Goal: Task Accomplishment & Management: Use online tool/utility

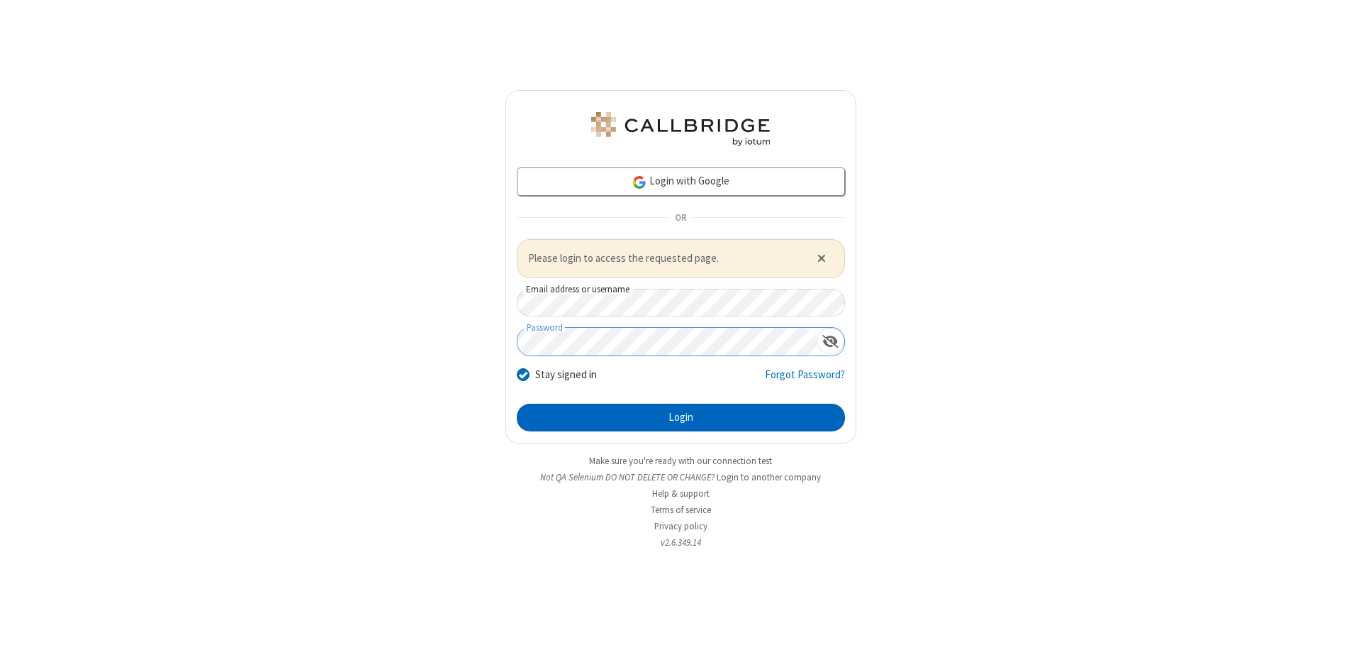
click at [681, 417] on button "Login" at bounding box center [681, 417] width 328 height 28
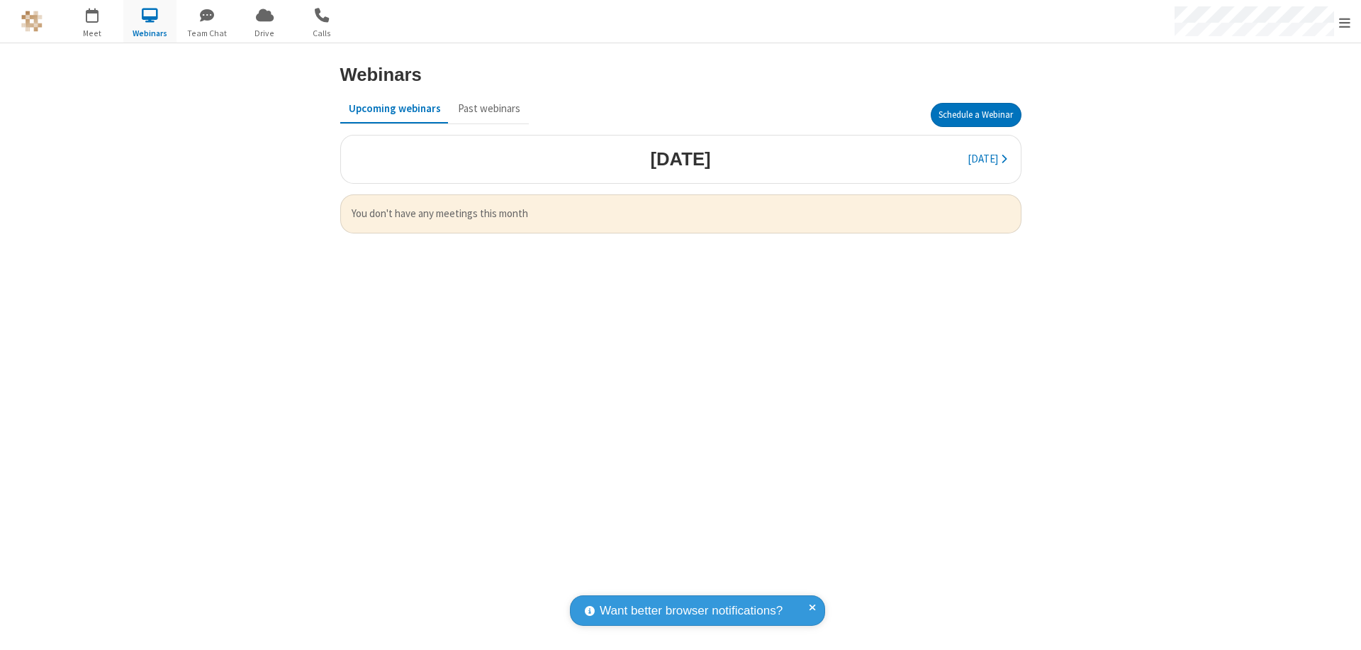
click at [976, 115] on button "Schedule a Webinar" at bounding box center [976, 115] width 91 height 24
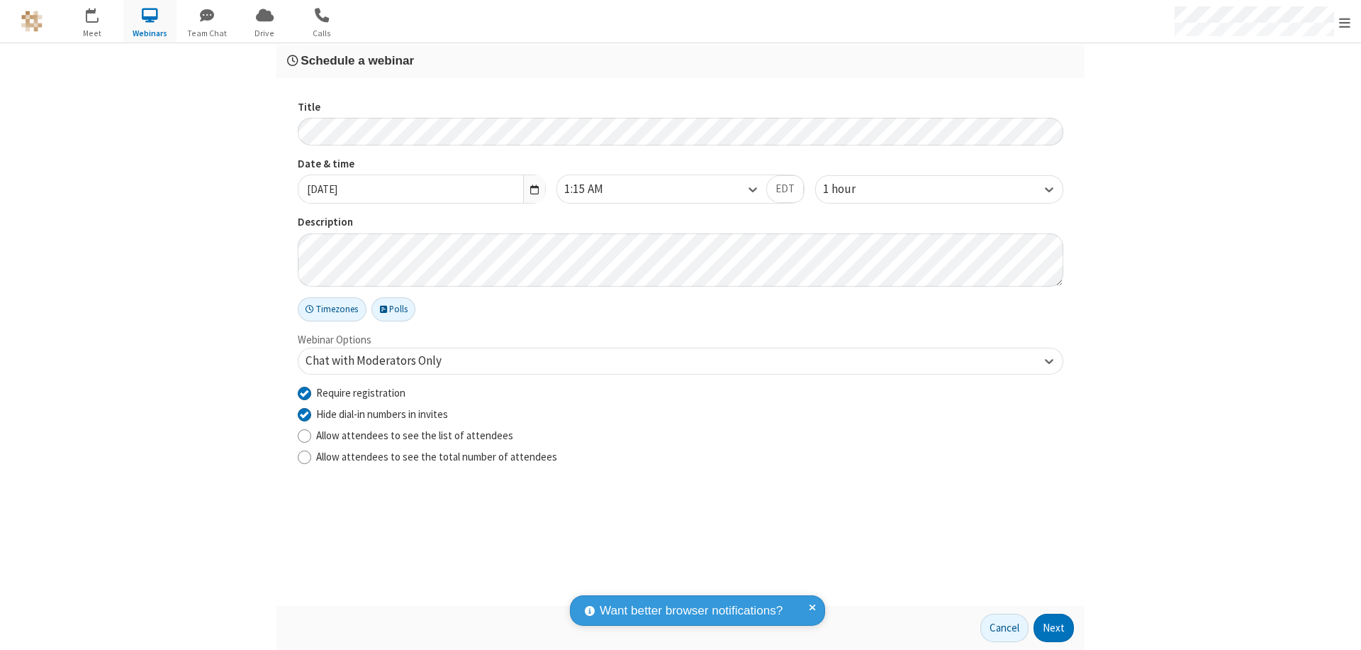
click at [304, 392] on input "Require registration" at bounding box center [304, 392] width 13 height 15
checkbox input "false"
click at [1054, 628] on button "Next" at bounding box center [1054, 627] width 40 height 28
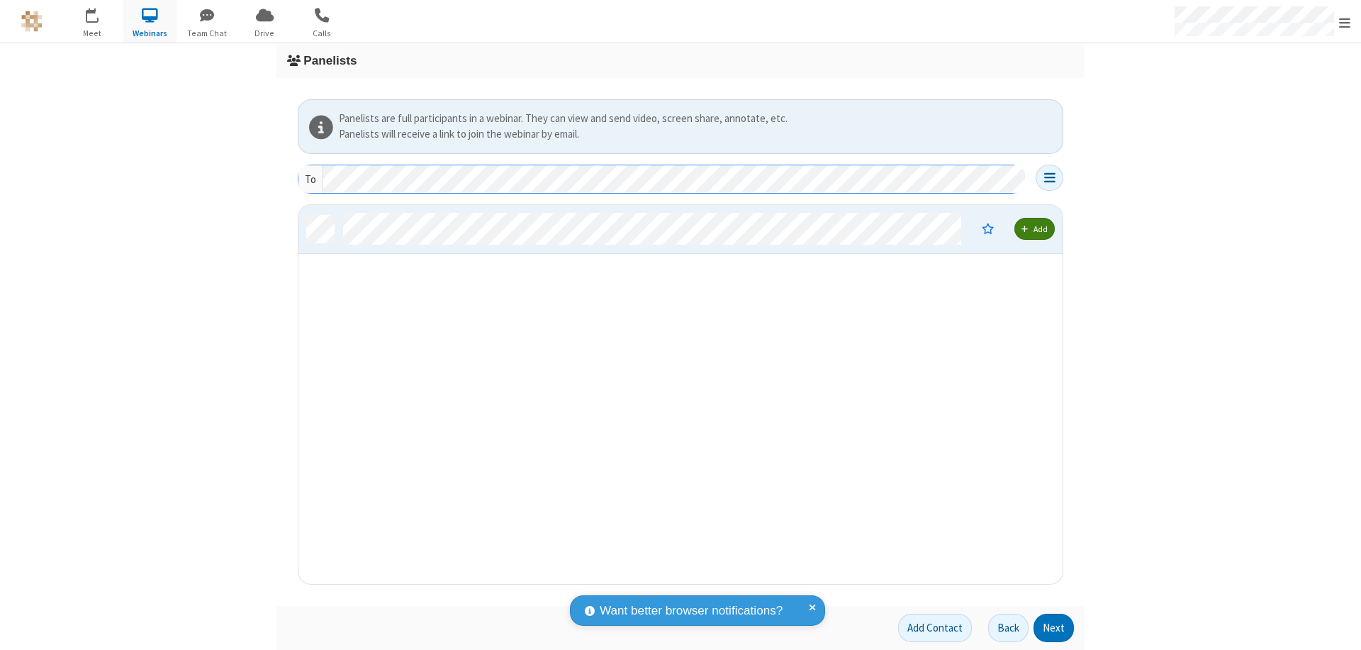
scroll to position [368, 754]
click at [1054, 628] on button "Next" at bounding box center [1054, 627] width 40 height 28
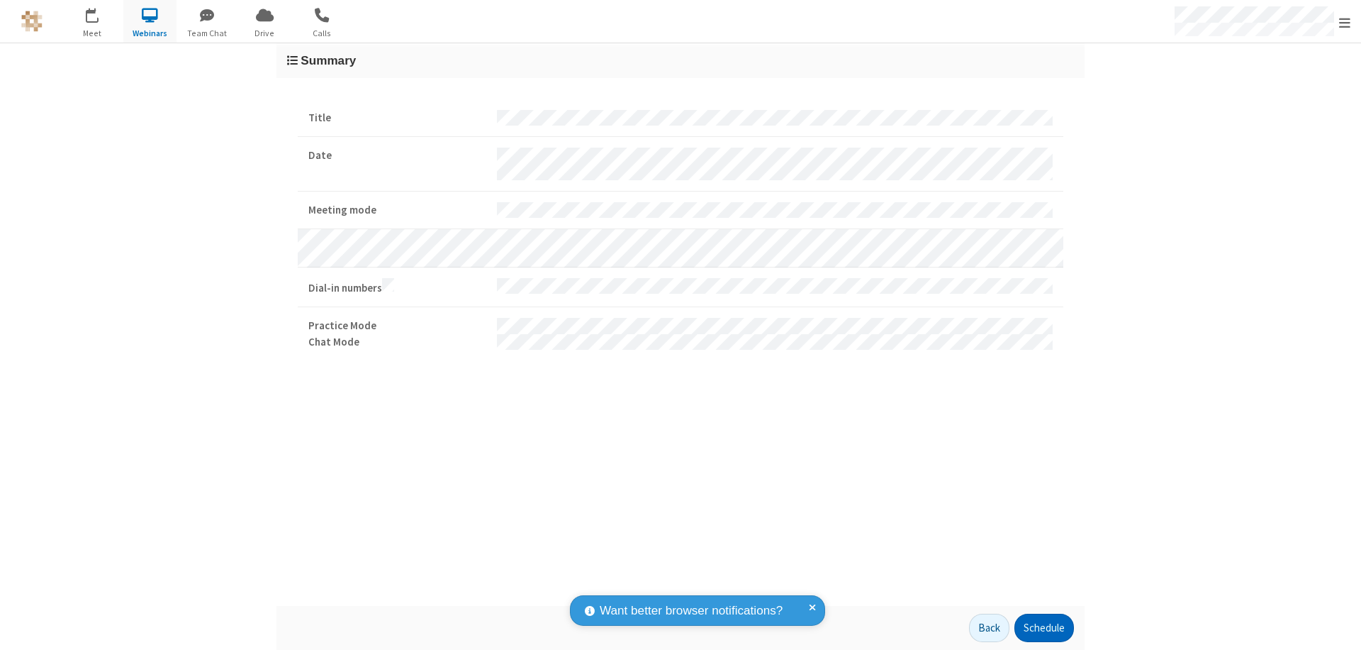
click at [1044, 628] on button "Schedule" at bounding box center [1045, 627] width 60 height 28
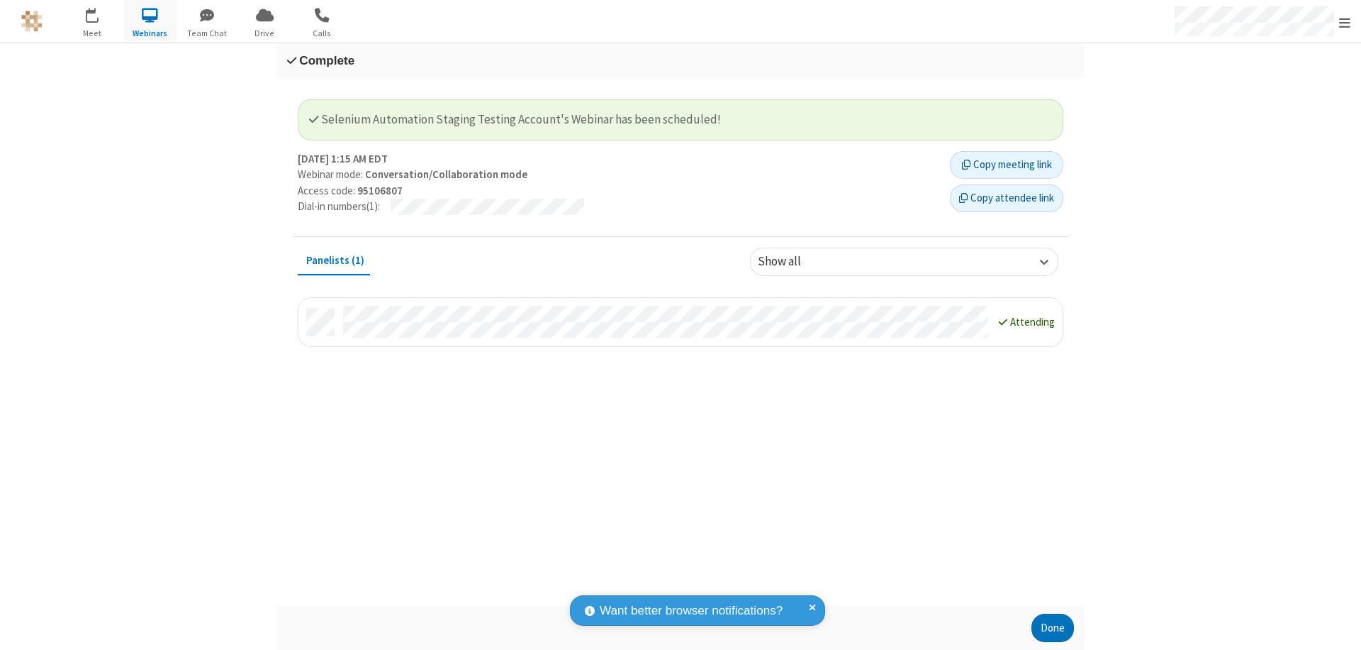
click at [1053, 628] on button "Done" at bounding box center [1053, 627] width 43 height 28
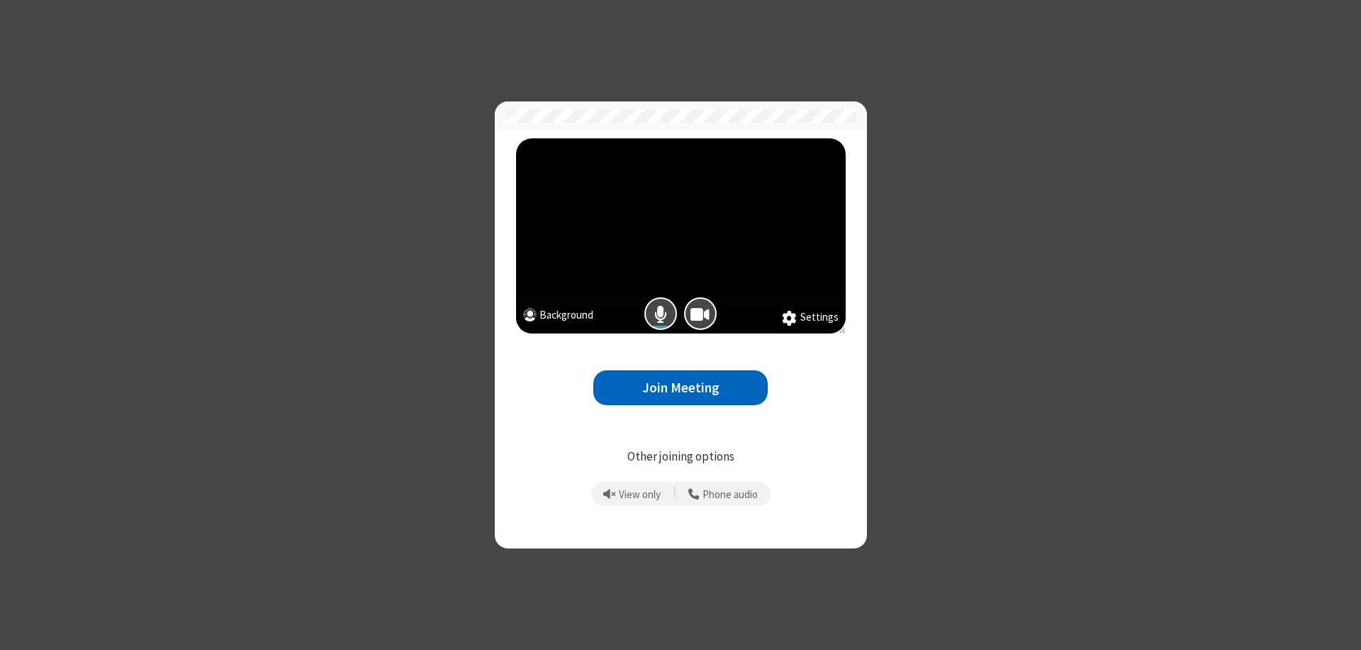
click at [681, 387] on button "Join Meeting" at bounding box center [681, 387] width 174 height 35
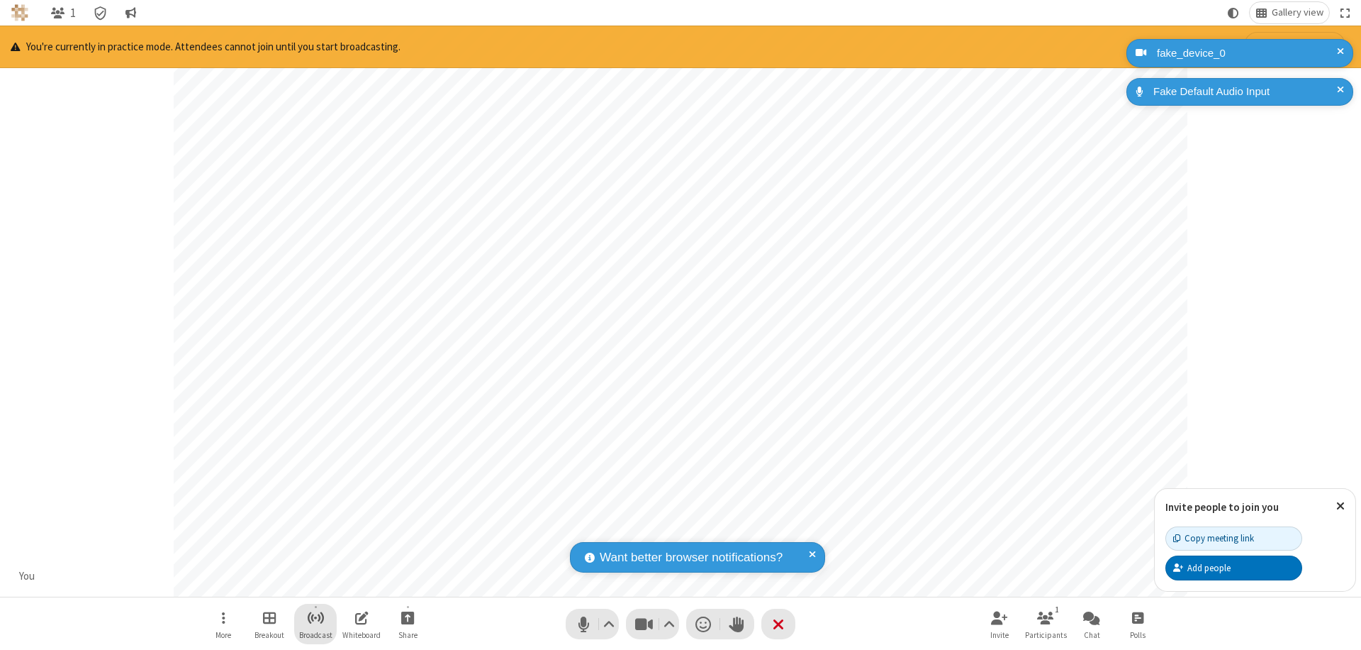
click at [315, 617] on span "Start broadcast" at bounding box center [316, 617] width 18 height 18
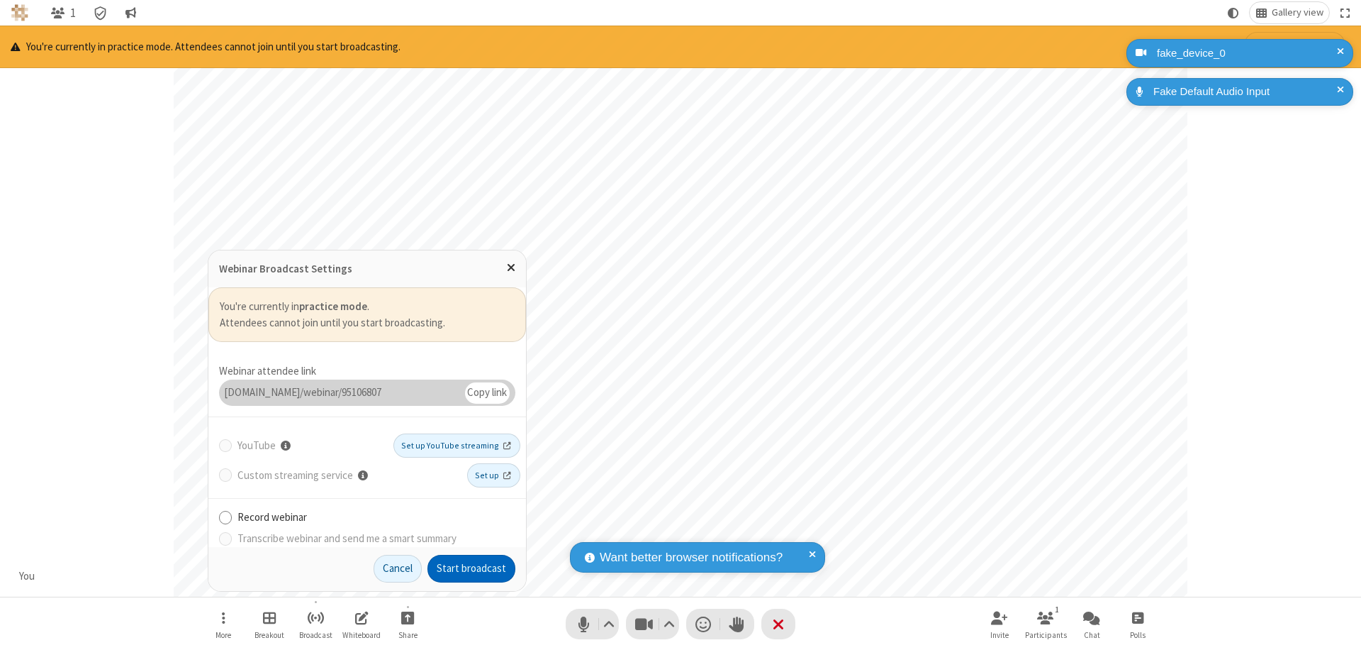
click at [472, 568] on button "Start broadcast" at bounding box center [472, 569] width 88 height 28
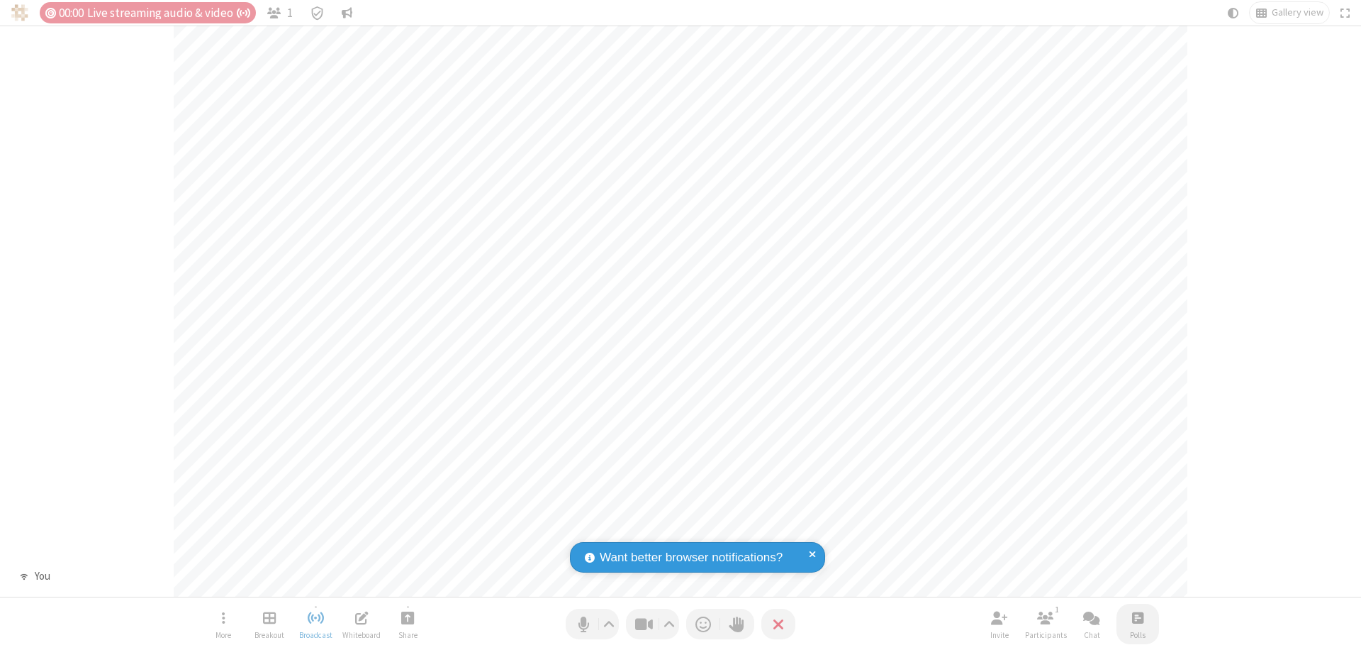
click at [1137, 617] on span "Open poll" at bounding box center [1137, 617] width 11 height 18
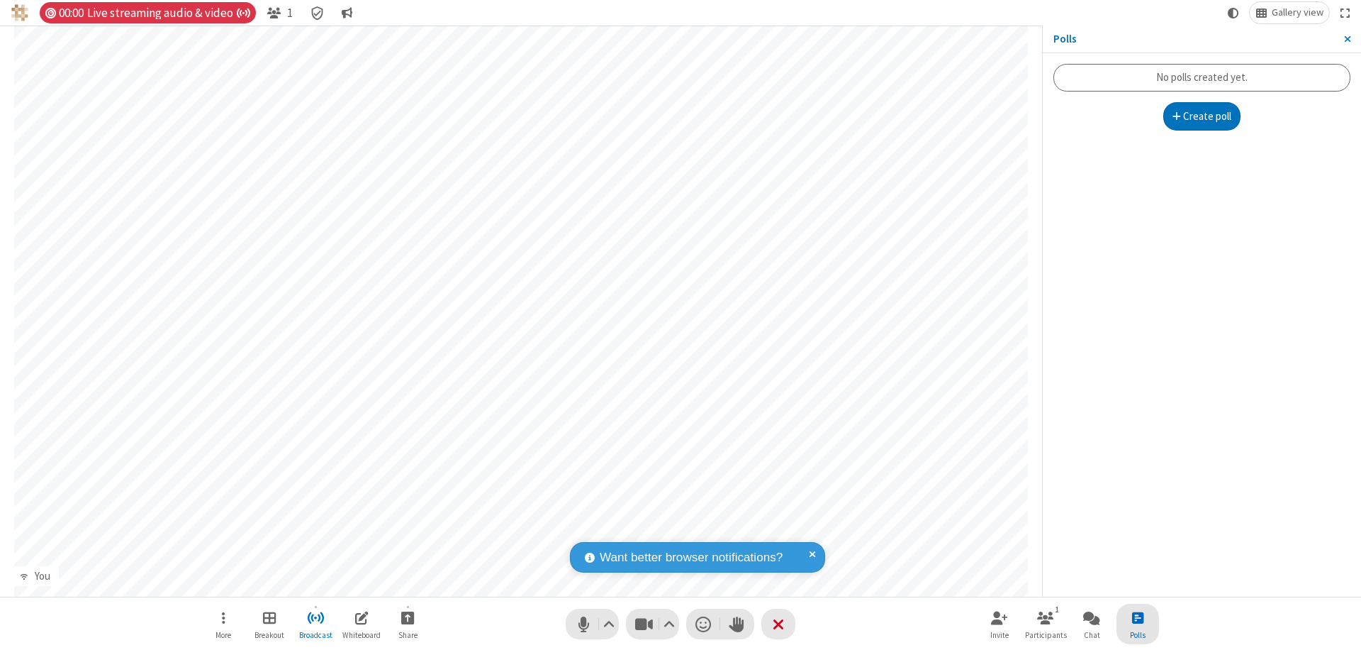
click at [1202, 116] on button "Create poll" at bounding box center [1203, 116] width 78 height 28
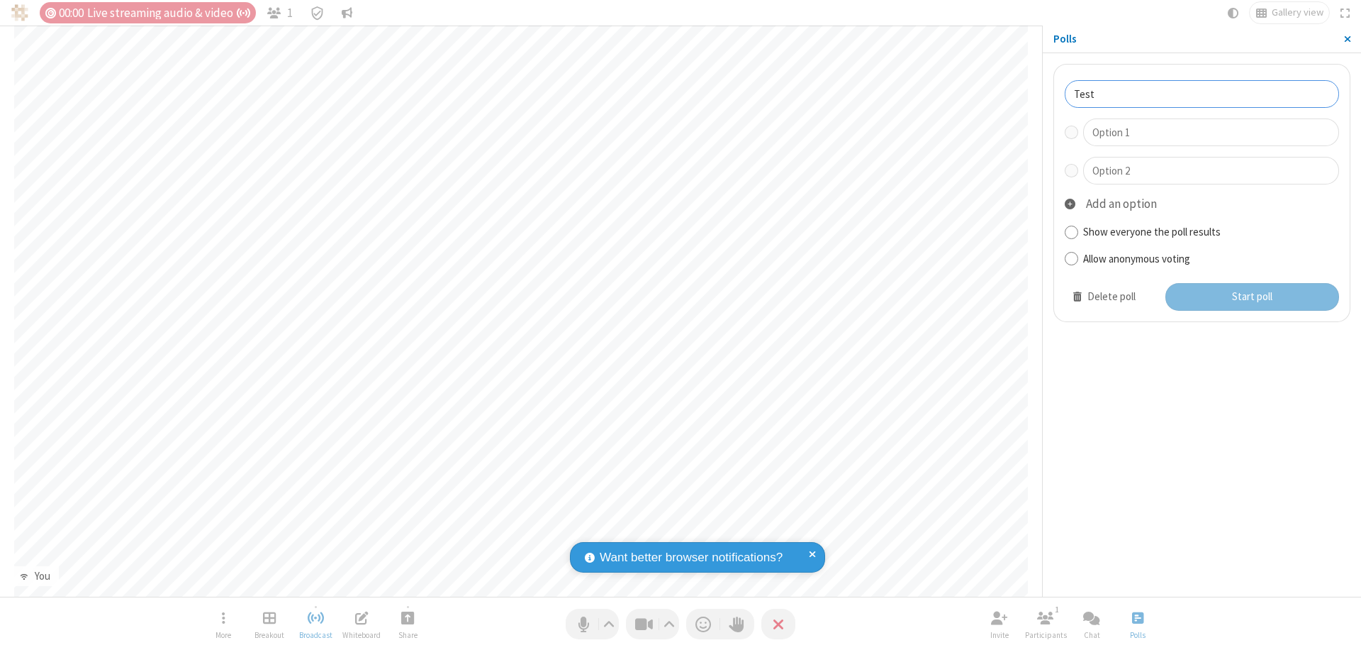
type input "Test"
type input "Yes"
type input "No"
click at [1252, 296] on button "Start poll" at bounding box center [1253, 297] width 174 height 28
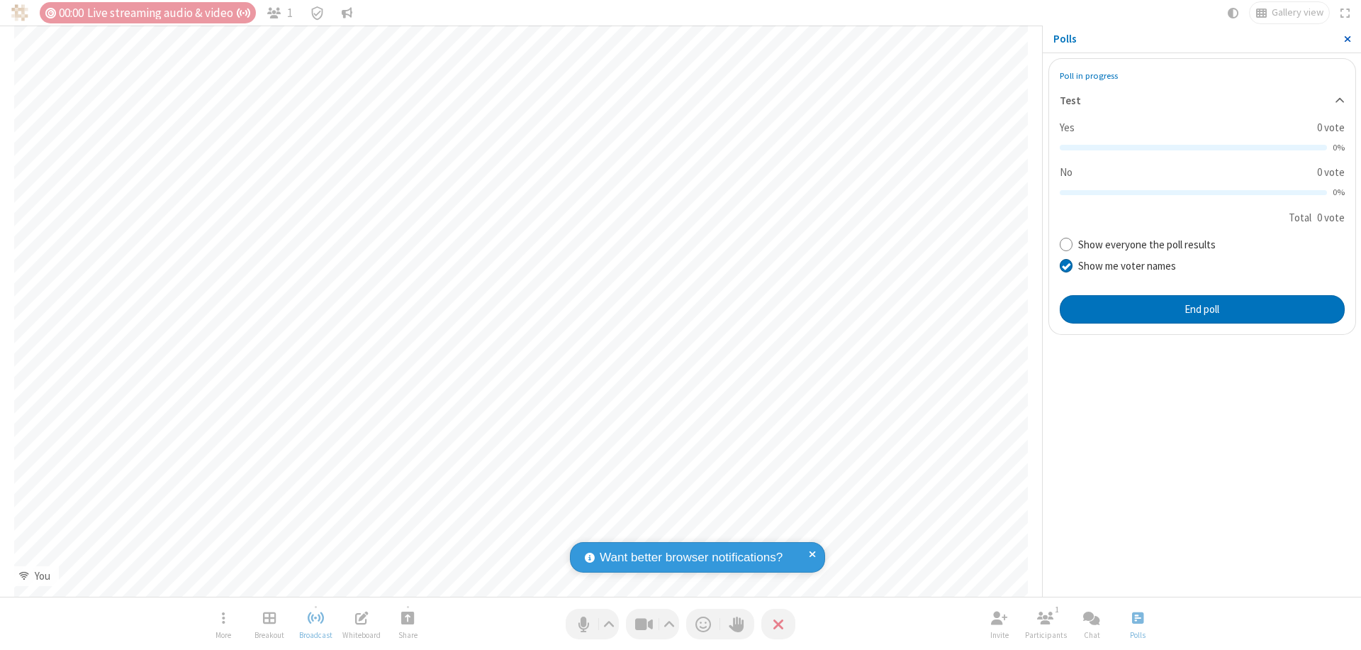
click at [1347, 39] on span "Close sidebar" at bounding box center [1347, 38] width 7 height 11
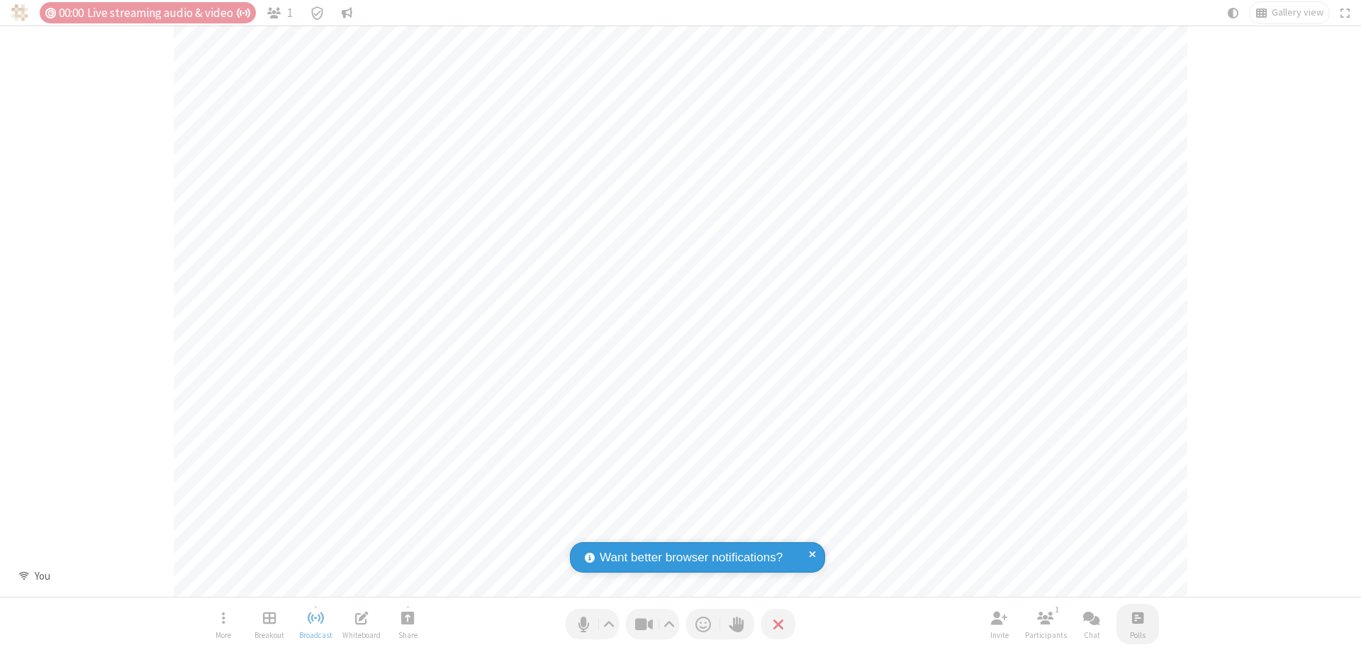
click at [1137, 617] on span "Open poll" at bounding box center [1137, 617] width 11 height 18
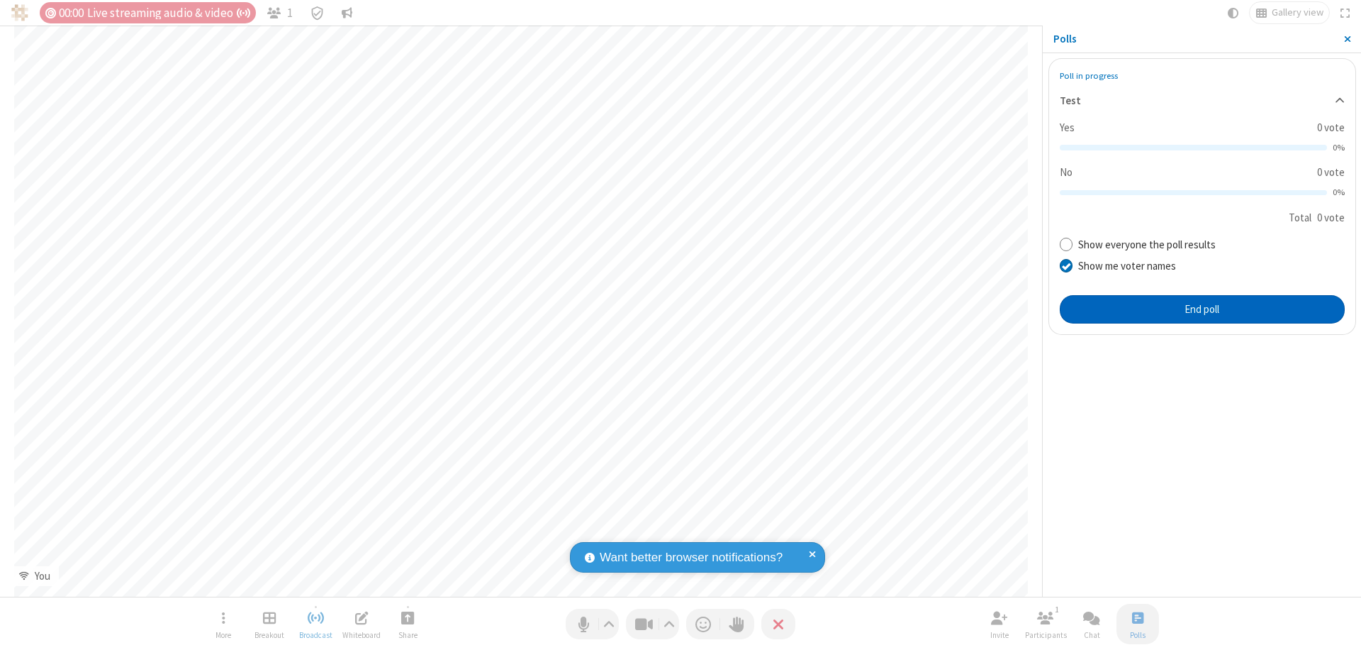
click at [1202, 308] on button "End poll" at bounding box center [1202, 309] width 285 height 28
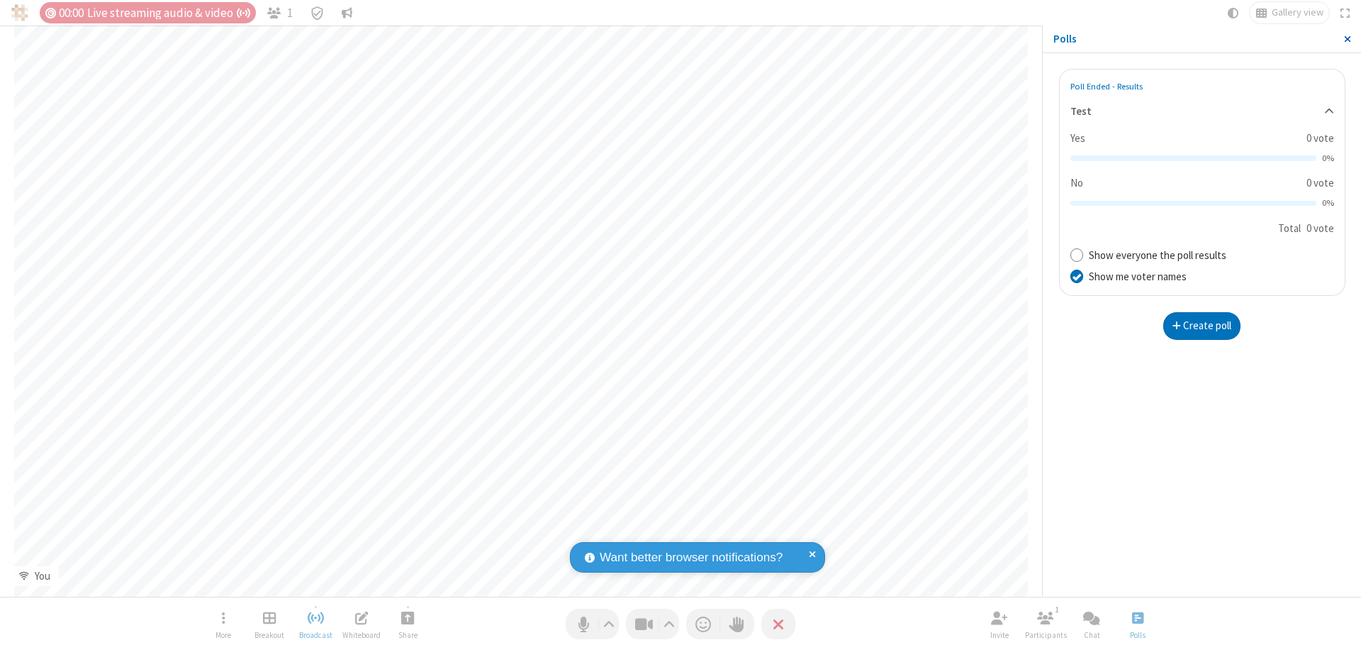
click at [1347, 39] on span "Close sidebar" at bounding box center [1347, 38] width 7 height 11
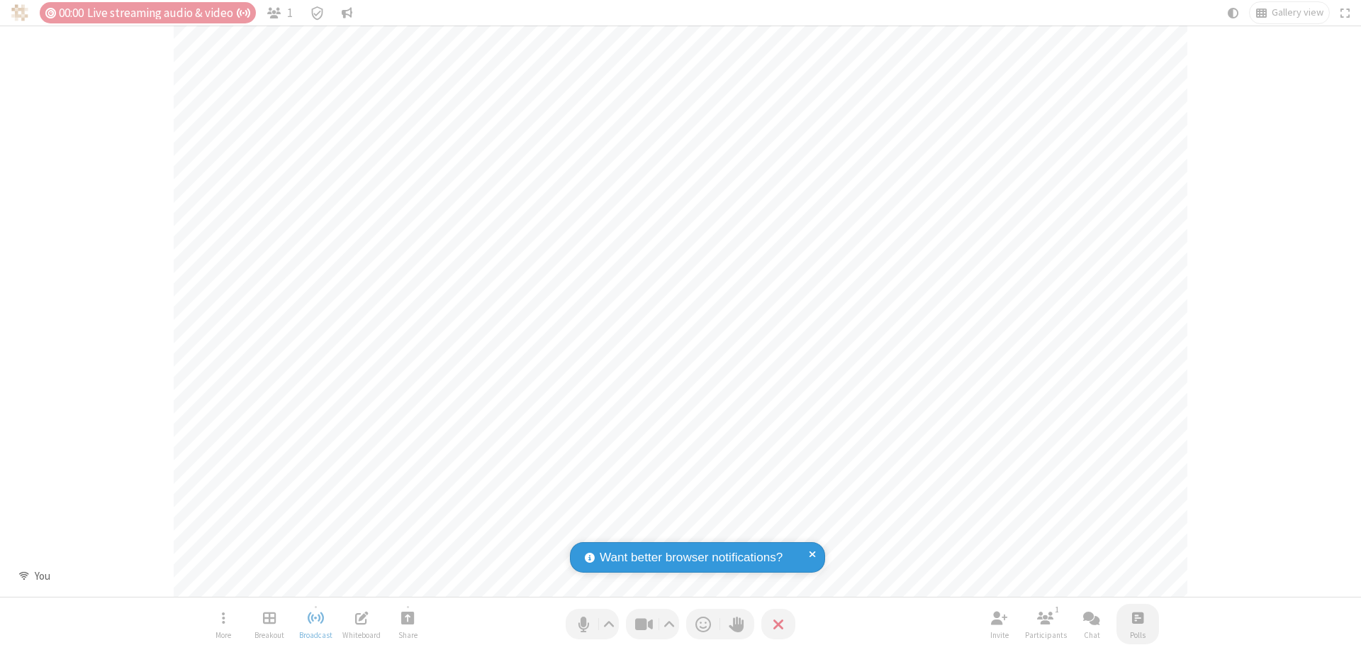
click at [1137, 617] on span "Open poll" at bounding box center [1137, 617] width 11 height 18
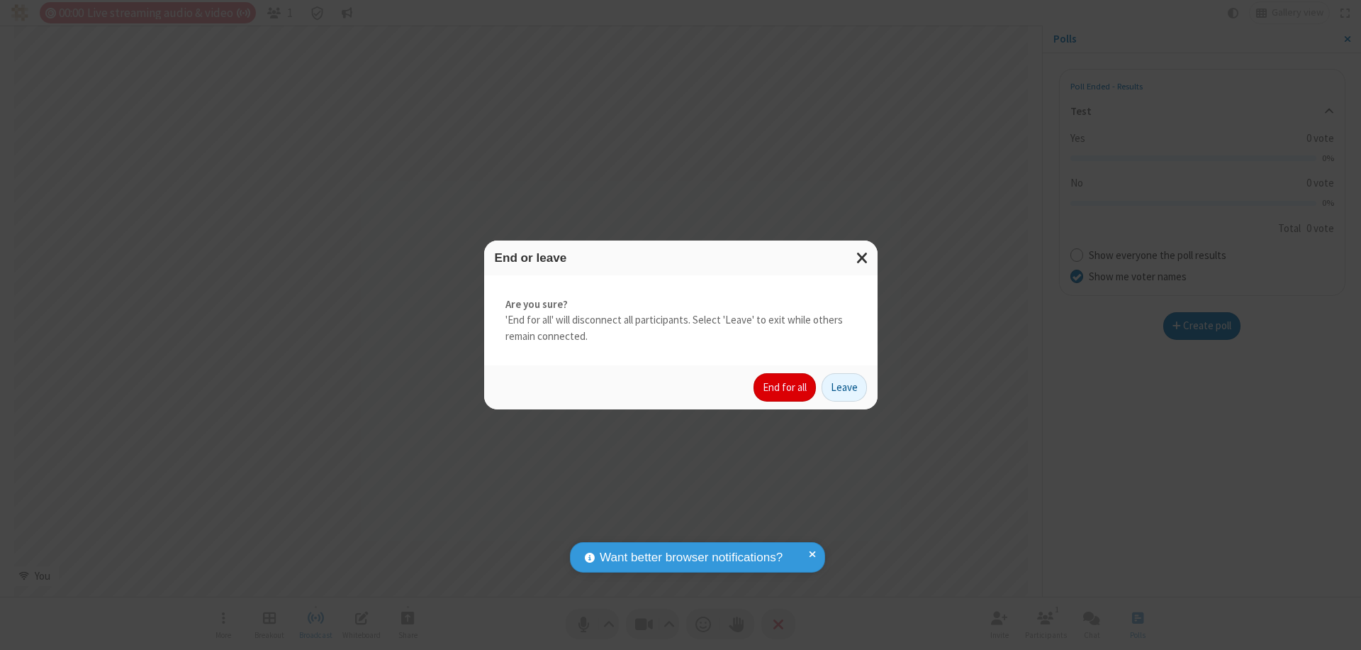
click at [786, 387] on button "End for all" at bounding box center [785, 387] width 62 height 28
